Goal: Find specific page/section

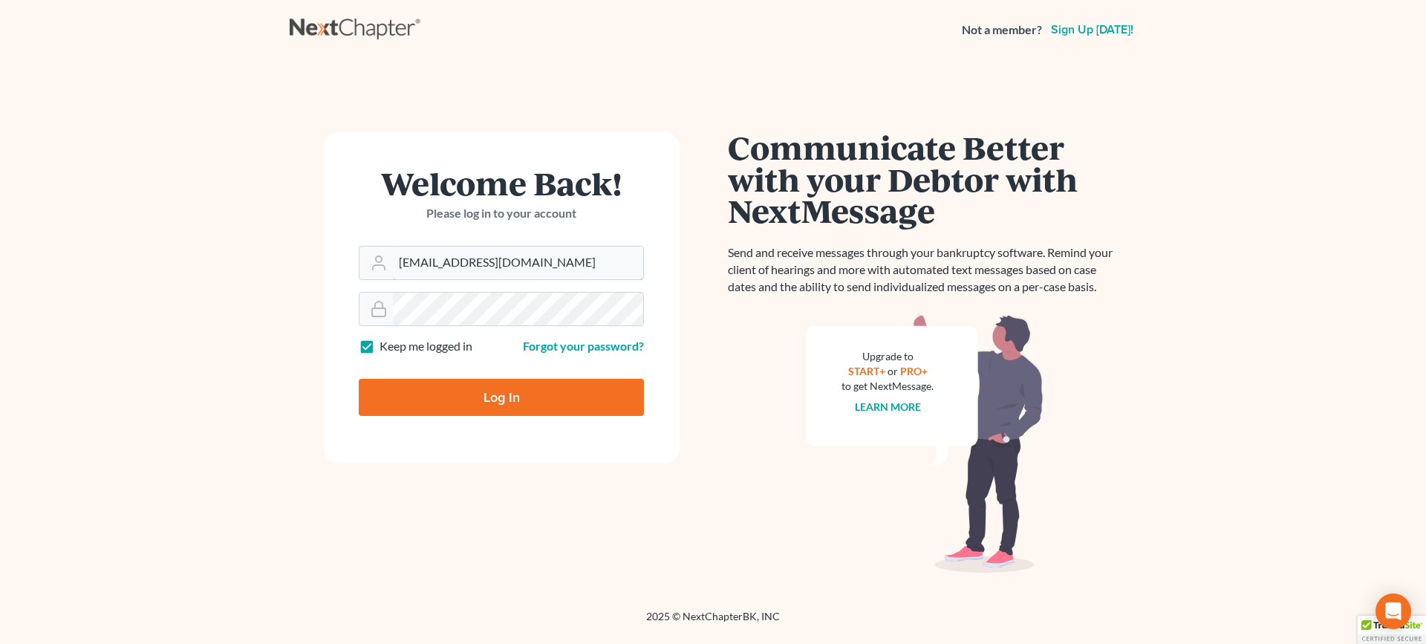
drag, startPoint x: 429, startPoint y: 267, endPoint x: 299, endPoint y: 258, distance: 131.0
click at [299, 258] on div "Welcome Back! Please log in to your account Email Address [EMAIL_ADDRESS][DOMAI…" at bounding box center [501, 334] width 423 height 406
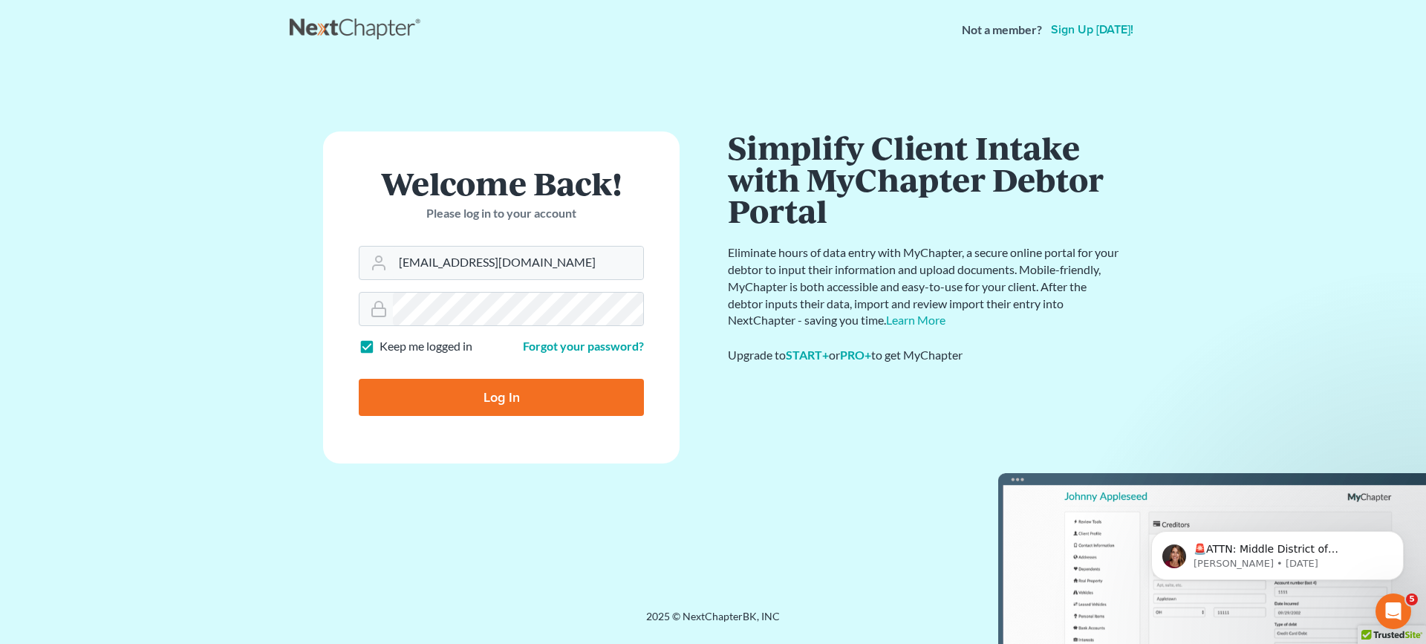
type input "[EMAIL_ADDRESS][DOMAIN_NAME]"
click at [492, 401] on input "Log In" at bounding box center [501, 397] width 285 height 37
type input "Thinking..."
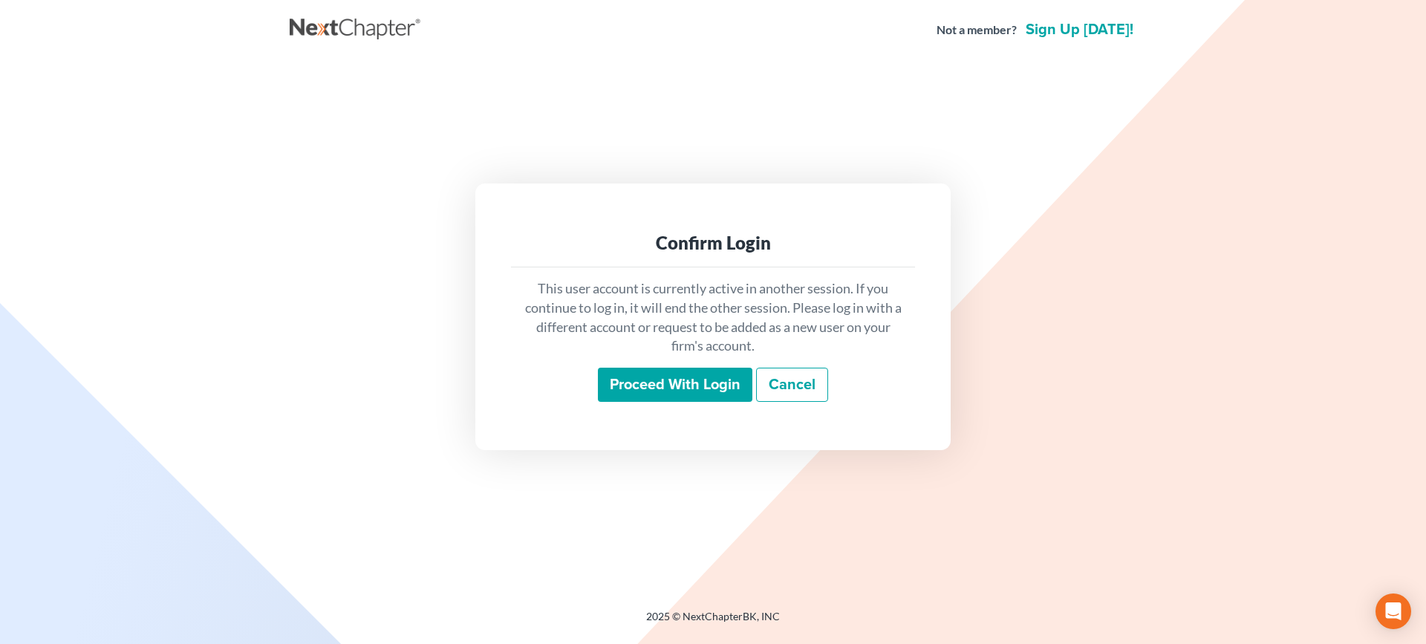
click at [629, 400] on input "Proceed with login" at bounding box center [675, 385] width 154 height 34
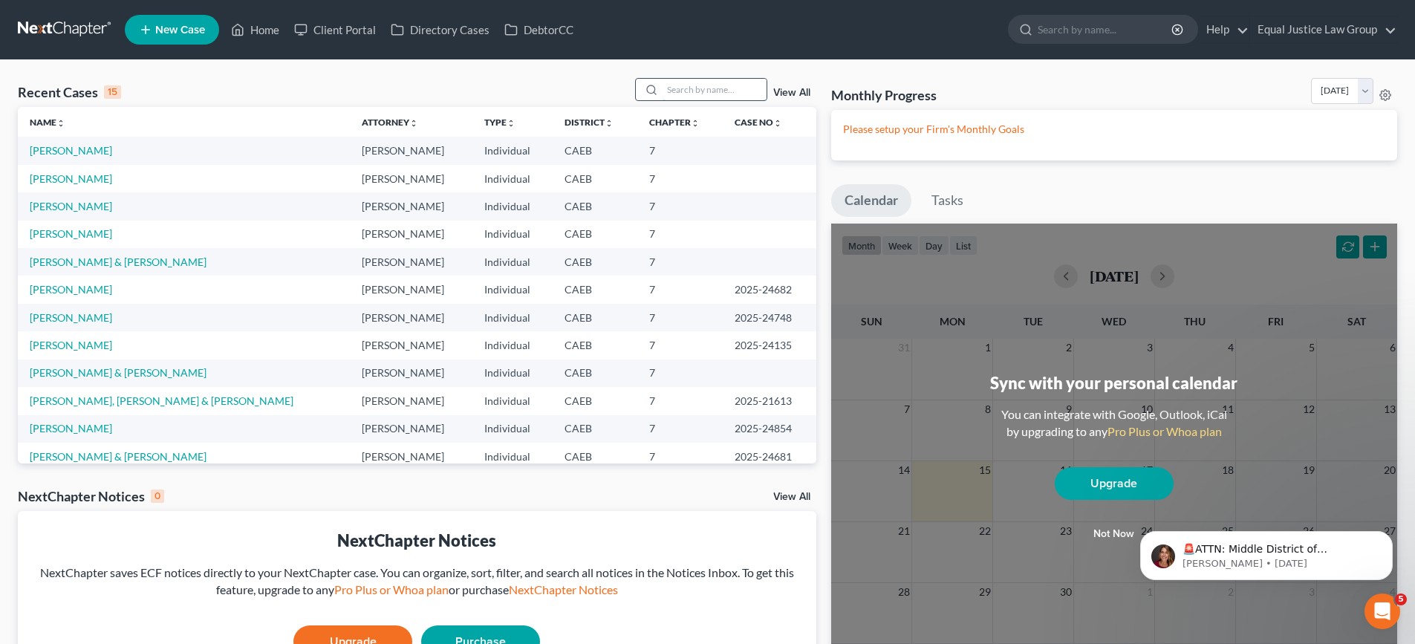
click at [697, 87] on input "search" at bounding box center [715, 90] width 104 height 22
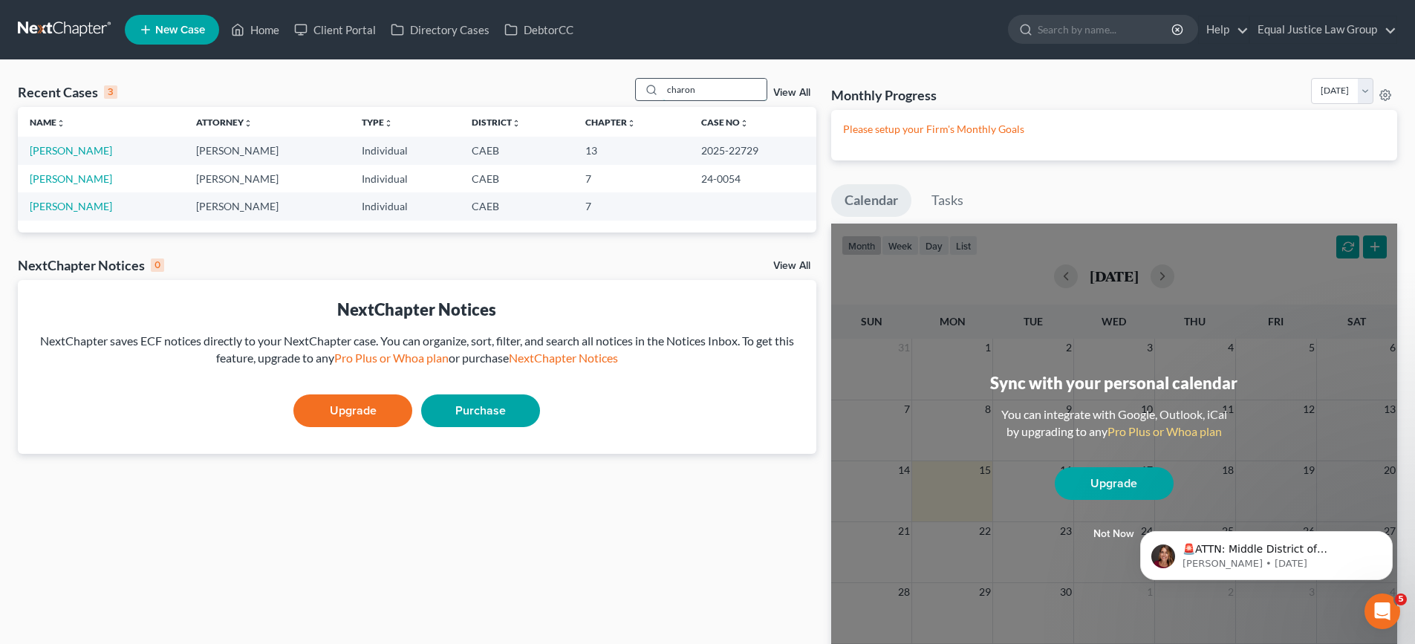
type input "charon"
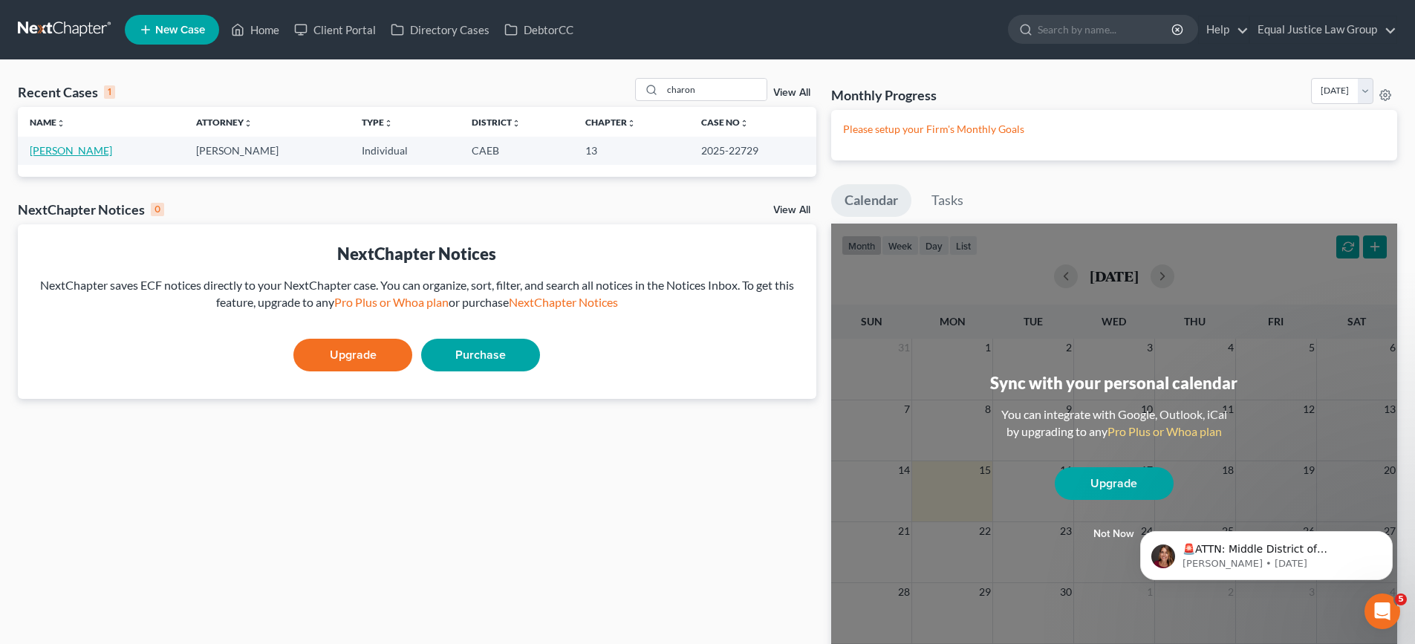
click at [62, 154] on link "Charon, Justin" at bounding box center [71, 150] width 82 height 13
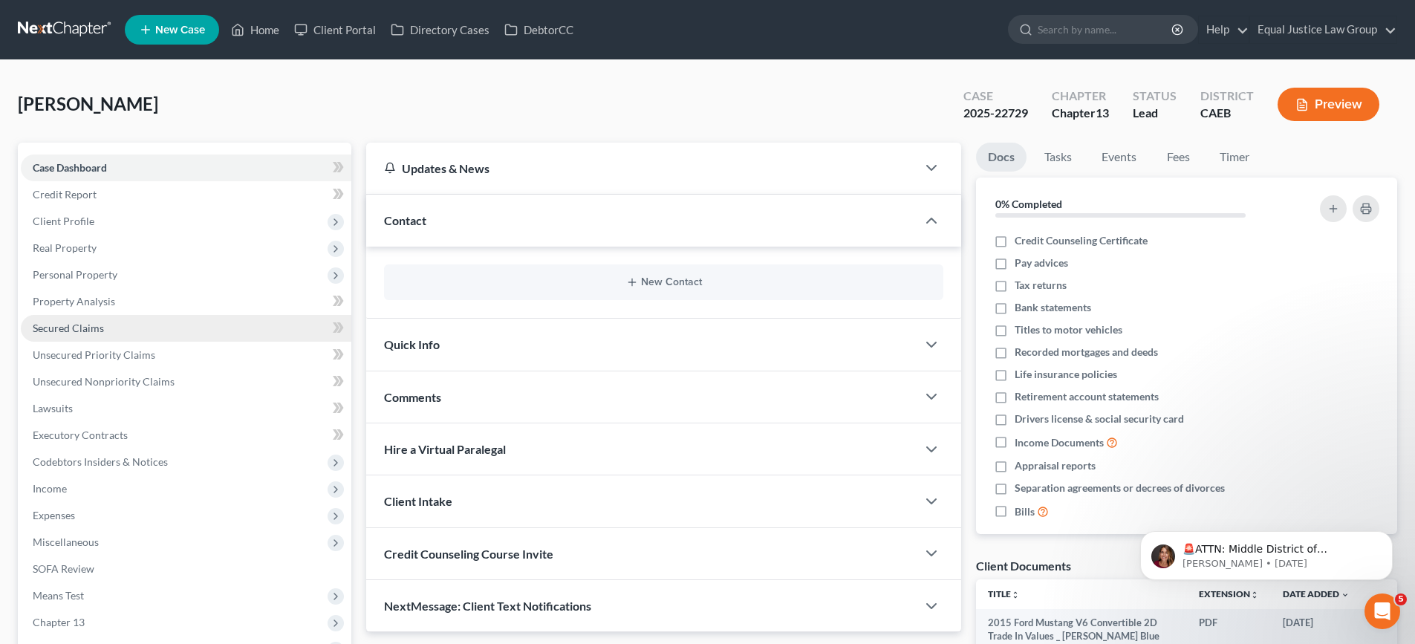
click at [102, 333] on span "Secured Claims" at bounding box center [68, 328] width 71 height 13
